Goal: Task Accomplishment & Management: Manage account settings

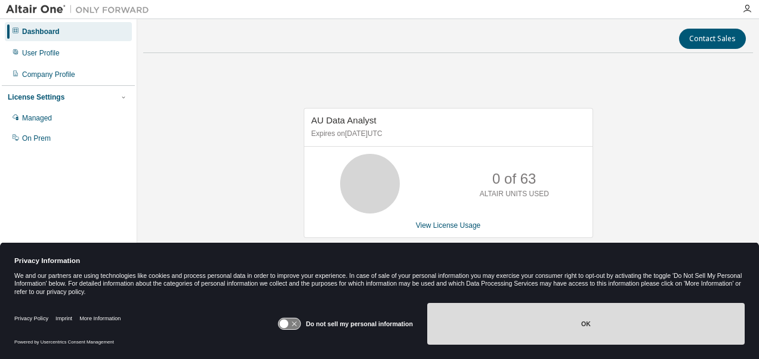
click at [499, 344] on button "OK" at bounding box center [586, 324] width 318 height 42
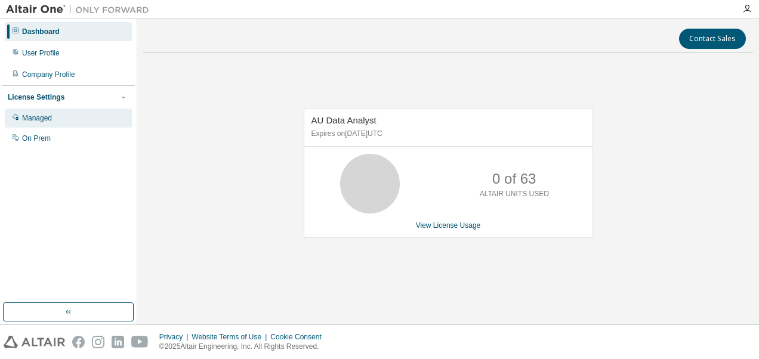
click at [35, 116] on div "Managed" at bounding box center [37, 118] width 30 height 10
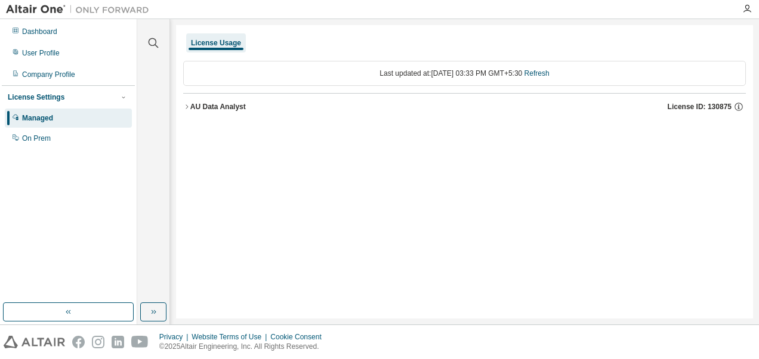
click at [186, 105] on icon "button" at bounding box center [186, 106] width 7 height 7
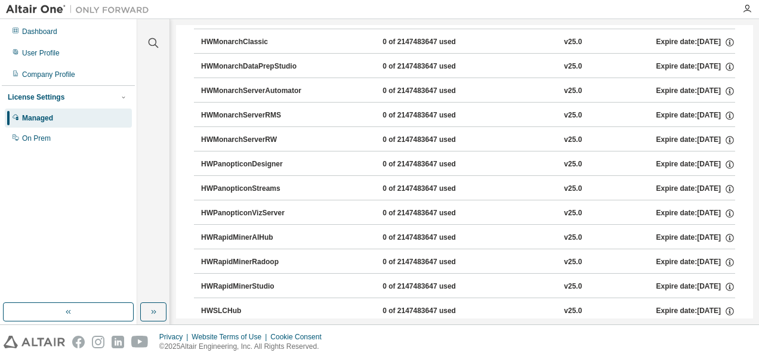
scroll to position [670, 0]
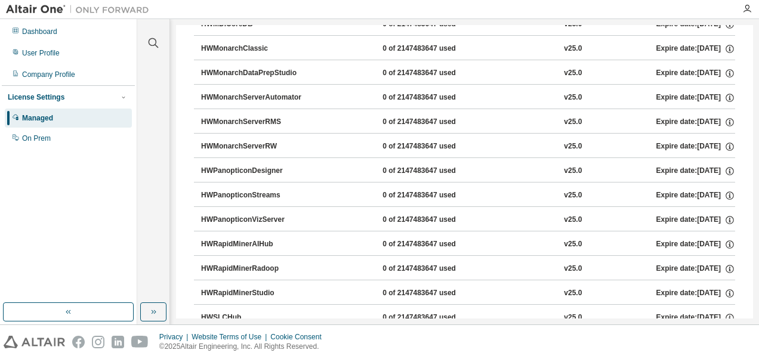
drag, startPoint x: 221, startPoint y: 72, endPoint x: 300, endPoint y: 66, distance: 79.6
click at [300, 68] on div "HWMonarchDataPrepStudio" at bounding box center [254, 73] width 107 height 11
drag, startPoint x: 310, startPoint y: 68, endPoint x: 218, endPoint y: 65, distance: 92.0
click at [218, 68] on div "HWMonarchDataPrepStudio 0 of 2147483647 used v25.0 Expire date: 2025-10-13" at bounding box center [468, 73] width 534 height 11
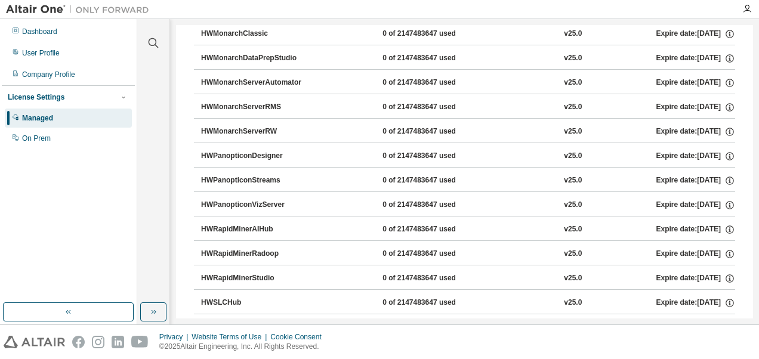
scroll to position [644, 0]
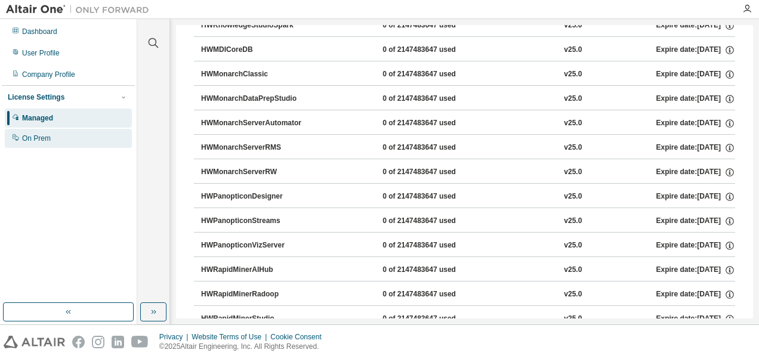
click at [87, 145] on div "On Prem" at bounding box center [68, 138] width 127 height 19
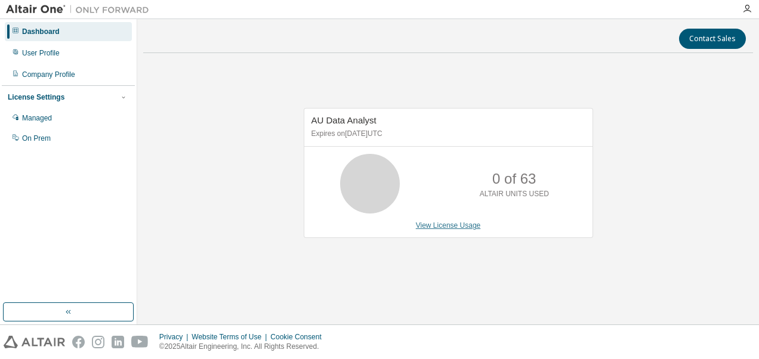
click at [427, 222] on link "View License Usage" at bounding box center [448, 225] width 65 height 8
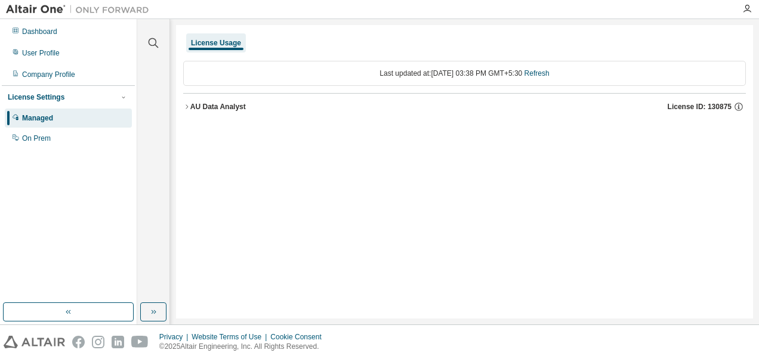
click at [187, 102] on button "AU Data Analyst License ID: 130875" at bounding box center [464, 107] width 563 height 26
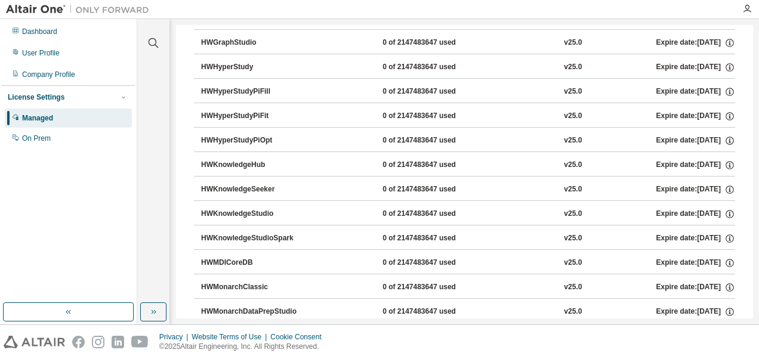
scroll to position [523, 0]
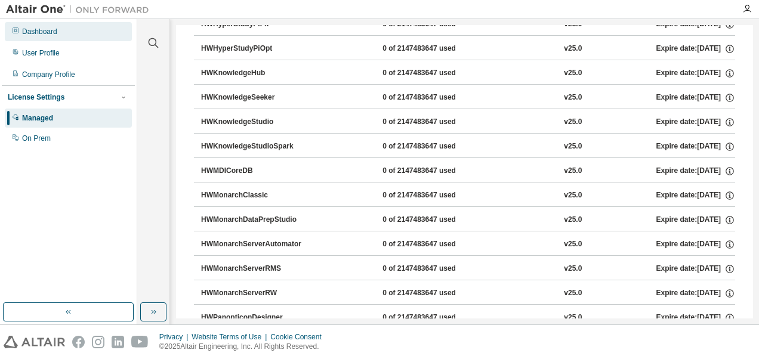
click at [29, 28] on div "Dashboard" at bounding box center [39, 32] width 35 height 10
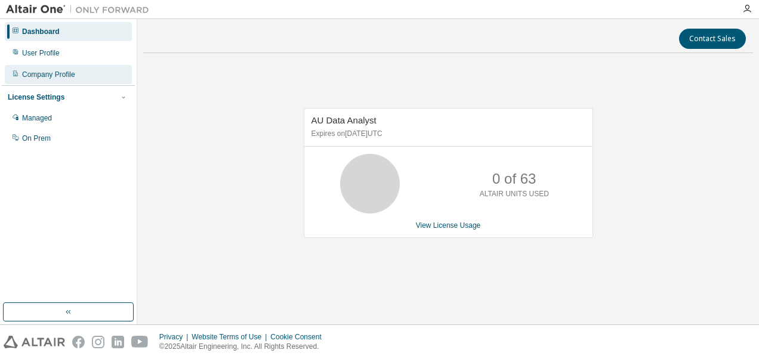
click at [49, 75] on div "Company Profile" at bounding box center [48, 75] width 53 height 10
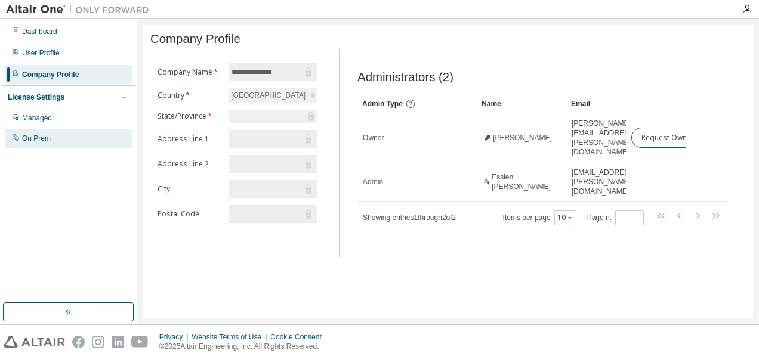
click at [38, 139] on div "On Prem" at bounding box center [36, 139] width 29 height 10
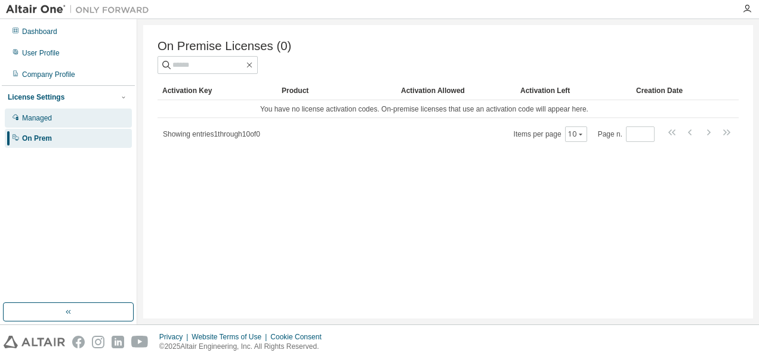
click at [48, 116] on div "Managed" at bounding box center [37, 118] width 30 height 10
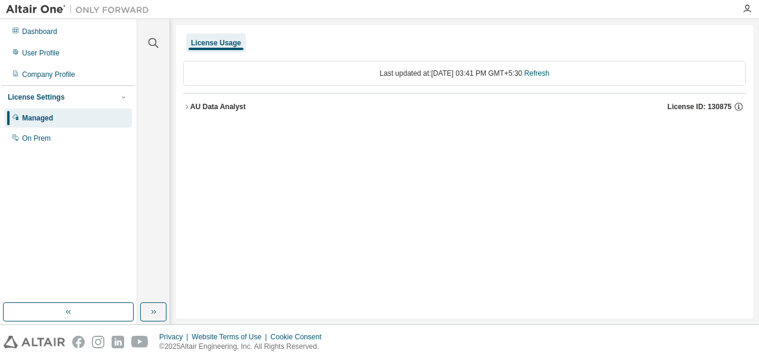
click at [187, 109] on icon "button" at bounding box center [186, 106] width 7 height 7
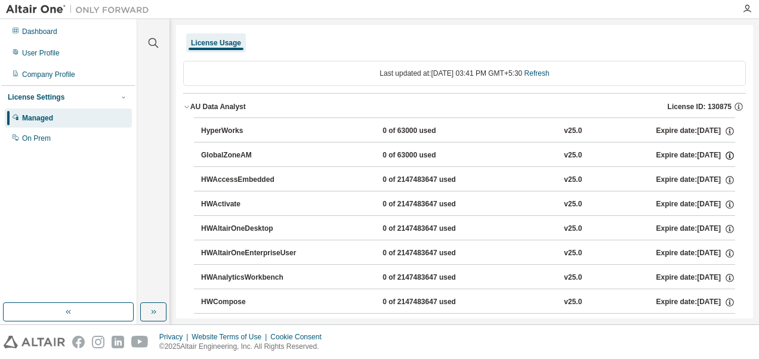
click at [726, 150] on icon "button" at bounding box center [730, 155] width 11 height 11
click at [547, 153] on div "GlobalZoneAM 0 of 63000 used v25.0 Expire date: [DATE]" at bounding box center [468, 155] width 534 height 11
drag, startPoint x: 258, startPoint y: 158, endPoint x: 199, endPoint y: 150, distance: 59.6
click at [199, 150] on div "GlobalZoneAM 0 of 63000 used v25.0 Expire date: [DATE]" at bounding box center [464, 154] width 541 height 24
drag, startPoint x: 256, startPoint y: 155, endPoint x: 198, endPoint y: 155, distance: 57.3
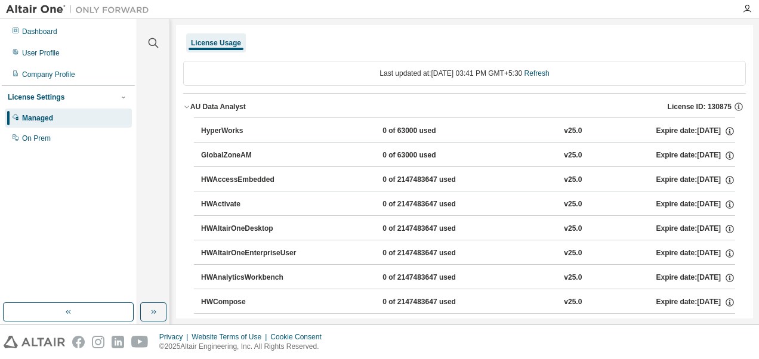
click at [198, 155] on div "GlobalZoneAM 0 of 63000 used v25.0 Expire date: [DATE]" at bounding box center [464, 154] width 541 height 24
drag, startPoint x: 257, startPoint y: 154, endPoint x: 197, endPoint y: 154, distance: 60.3
click at [197, 154] on div "GlobalZoneAM 0 of 63000 used v25.0 Expire date: [DATE]" at bounding box center [464, 154] width 541 height 24
